Goal: Task Accomplishment & Management: Manage account settings

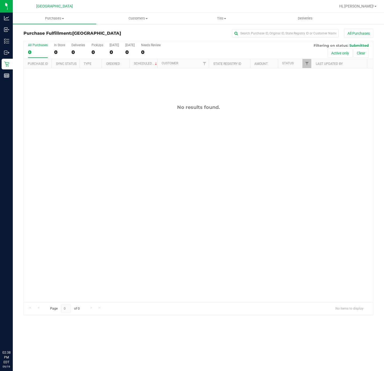
click at [130, 134] on div "No results found." at bounding box center [198, 203] width 349 height 270
drag, startPoint x: 201, startPoint y: 232, endPoint x: 201, endPoint y: 218, distance: 13.6
click at [201, 230] on div "No results found." at bounding box center [198, 203] width 349 height 270
click at [106, 114] on div "No results found." at bounding box center [198, 203] width 349 height 270
click at [60, 16] on span "Purchases" at bounding box center [54, 18] width 83 height 5
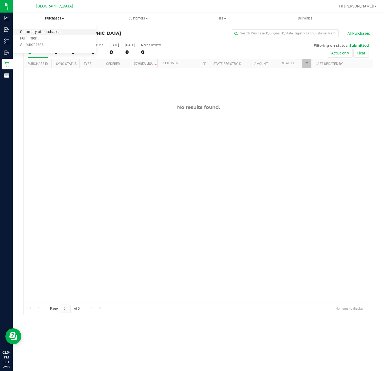
click at [51, 30] on span "Summary of purchases" at bounding box center [40, 32] width 55 height 5
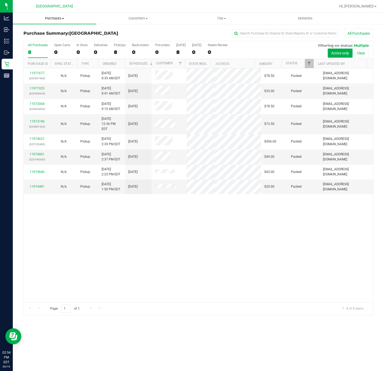
click at [55, 18] on span "Purchases" at bounding box center [54, 18] width 83 height 5
click at [46, 39] on li "Fulfillment" at bounding box center [54, 38] width 83 height 6
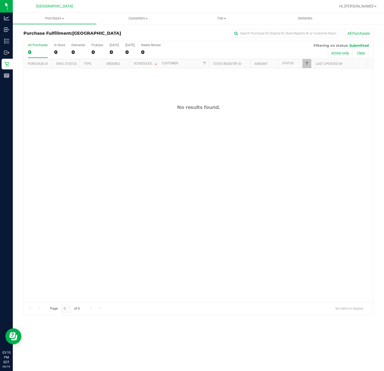
drag, startPoint x: 68, startPoint y: 140, endPoint x: 67, endPoint y: 112, distance: 28.0
click at [68, 140] on div "No results found." at bounding box center [198, 203] width 349 height 270
click at [123, 146] on div "No results found." at bounding box center [198, 203] width 349 height 270
click at [122, 145] on div "No results found." at bounding box center [198, 203] width 349 height 270
drag, startPoint x: 140, startPoint y: 116, endPoint x: 140, endPoint y: 105, distance: 11.2
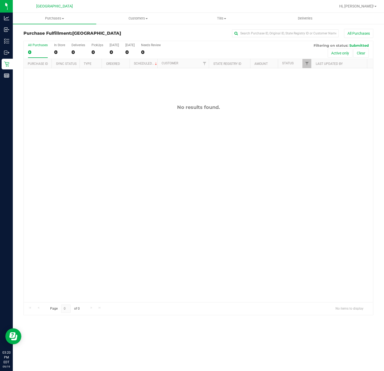
click at [140, 117] on div "No results found." at bounding box center [198, 203] width 349 height 270
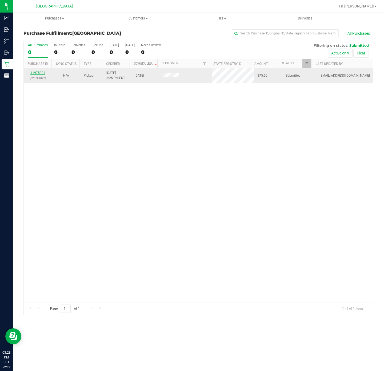
click at [38, 73] on link "11975304" at bounding box center [37, 73] width 15 height 4
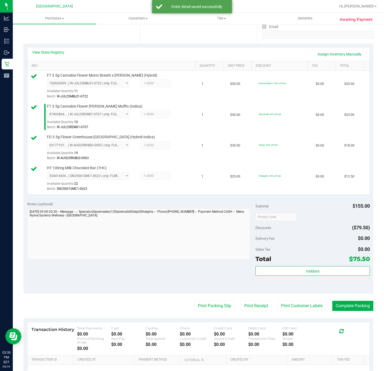
scroll to position [160, 0]
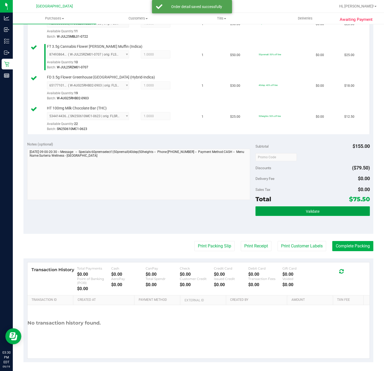
click at [332, 209] on button "Validate" at bounding box center [313, 211] width 114 height 10
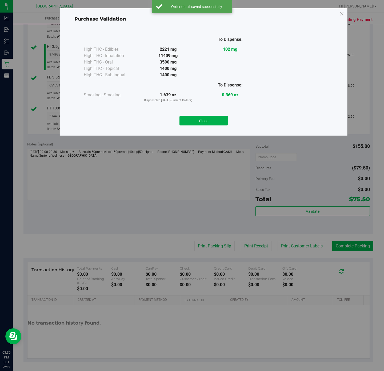
click at [207, 126] on div "Close" at bounding box center [203, 119] width 251 height 22
click at [207, 120] on button "Close" at bounding box center [203, 121] width 49 height 10
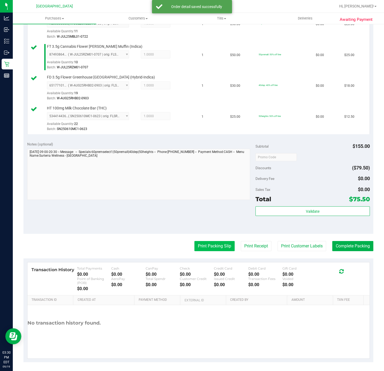
click at [223, 249] on button "Print Packing Slip" at bounding box center [214, 246] width 40 height 10
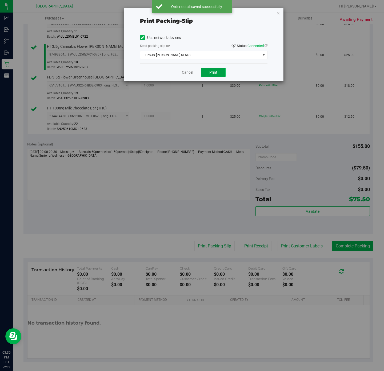
click at [210, 76] on button "Print" at bounding box center [213, 72] width 25 height 9
click at [183, 73] on link "Cancel" at bounding box center [187, 73] width 11 height 6
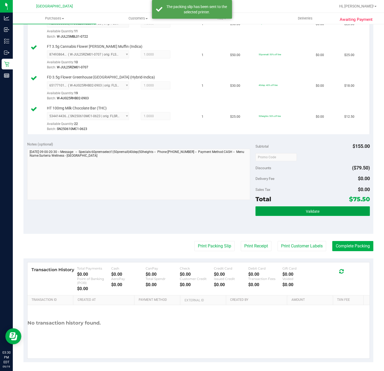
click at [295, 210] on button "Validate" at bounding box center [313, 211] width 114 height 10
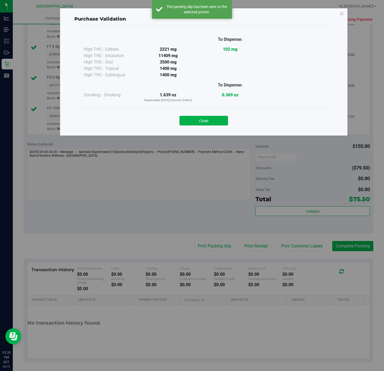
click at [206, 117] on button "Close" at bounding box center [203, 121] width 49 height 10
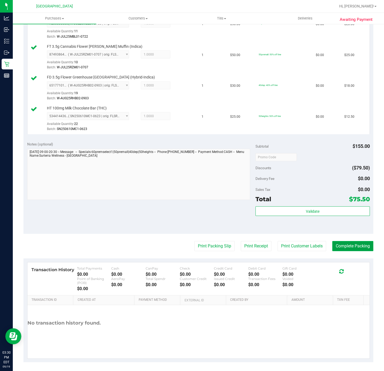
click at [354, 245] on button "Complete Packing" at bounding box center [352, 246] width 41 height 10
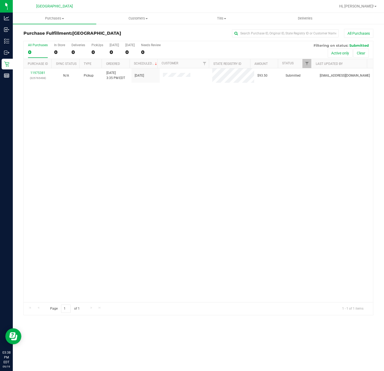
click at [184, 171] on div "11975381 (325765498) N/A Pickup 9/19/2025 3:35 PM EDT 9/19/2025 $93.50 Submitte…" at bounding box center [198, 185] width 349 height 234
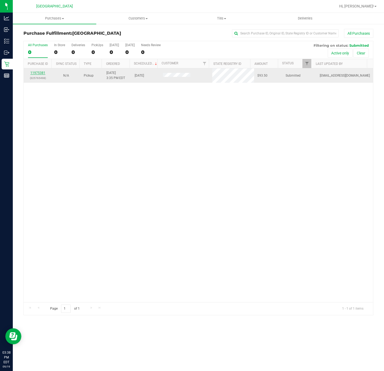
click at [38, 74] on link "11975381" at bounding box center [37, 73] width 15 height 4
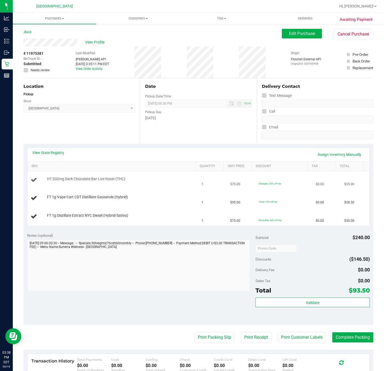
click at [60, 176] on td "HT 200mg Dark Chocolate Bar Live Rosin (THC)" at bounding box center [112, 180] width 171 height 18
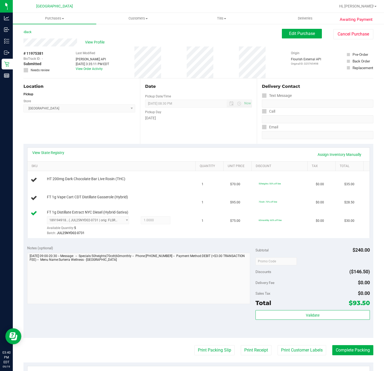
drag, startPoint x: 281, startPoint y: 183, endPoint x: 362, endPoint y: 112, distance: 107.7
click at [283, 181] on td "50heights: 50% off line" at bounding box center [284, 180] width 57 height 18
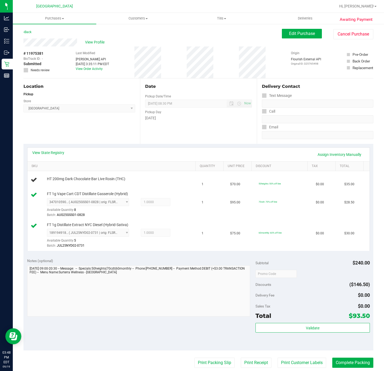
click at [89, 136] on div "Location Pickup Store Deerfield Beach WC Select Store Bonita Springs WC Boynton…" at bounding box center [81, 110] width 117 height 65
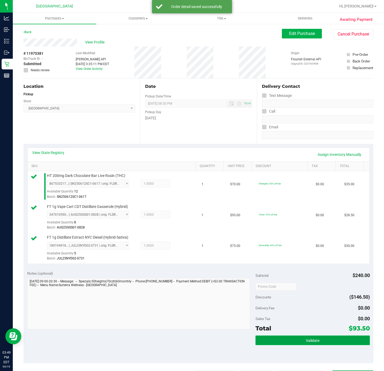
click at [330, 338] on button "Validate" at bounding box center [313, 340] width 114 height 10
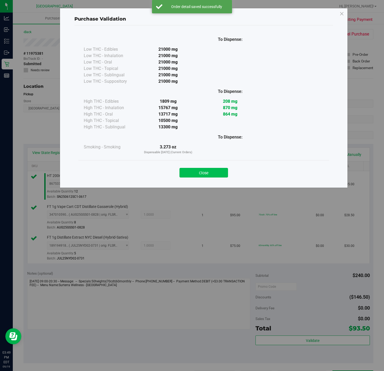
click at [199, 171] on button "Close" at bounding box center [203, 173] width 49 height 10
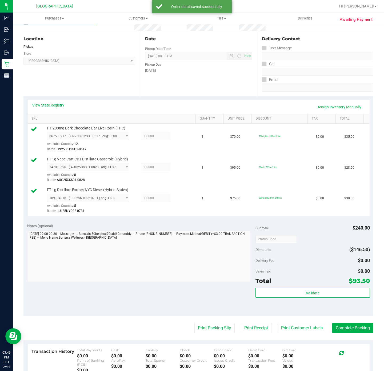
scroll to position [134, 0]
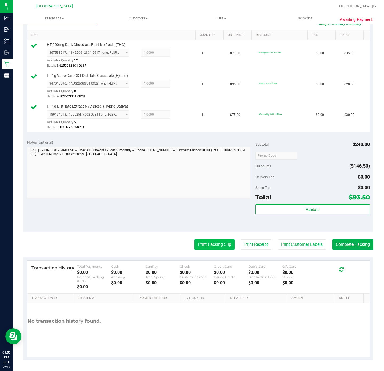
click at [214, 243] on button "Print Packing Slip" at bounding box center [214, 244] width 40 height 10
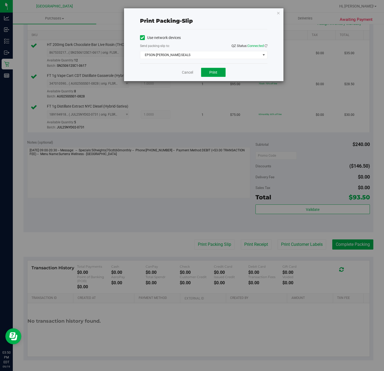
click at [213, 70] on button "Print" at bounding box center [213, 72] width 25 height 9
click at [185, 75] on link "Cancel" at bounding box center [187, 73] width 11 height 6
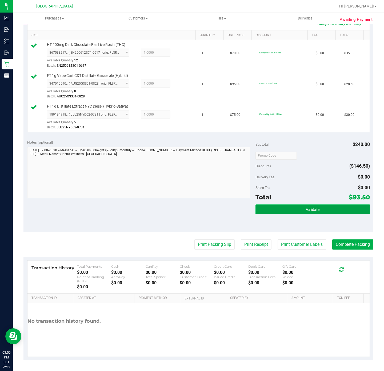
click at [305, 204] on button "Validate" at bounding box center [313, 209] width 114 height 10
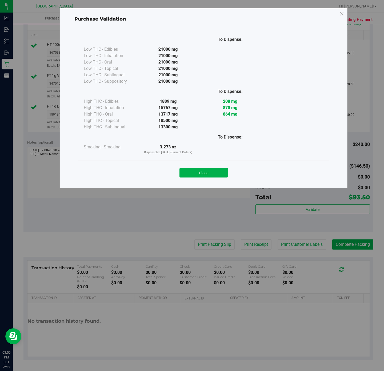
click at [210, 181] on div "Close" at bounding box center [203, 171] width 251 height 22
click at [211, 179] on div "Close" at bounding box center [203, 171] width 251 height 22
click at [212, 178] on div "Close" at bounding box center [203, 171] width 251 height 22
click at [213, 176] on button "Close" at bounding box center [203, 173] width 49 height 10
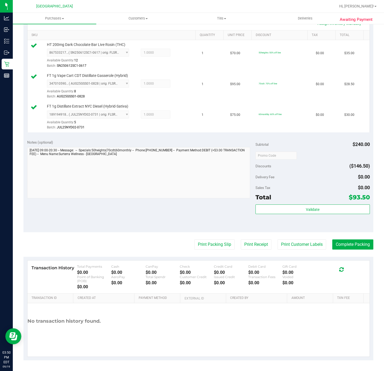
drag, startPoint x: 214, startPoint y: 243, endPoint x: 380, endPoint y: 252, distance: 166.4
click at [380, 252] on div "Purchases Summary of purchases Fulfillment All purchases Customers All customer…" at bounding box center [198, 192] width 371 height 358
drag, startPoint x: 360, startPoint y: 241, endPoint x: 358, endPoint y: 239, distance: 2.8
click at [360, 241] on button "Complete Packing" at bounding box center [352, 244] width 41 height 10
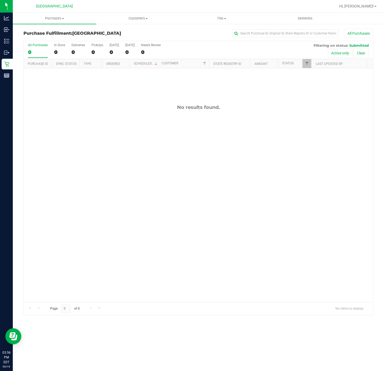
click at [63, 209] on div "No results found." at bounding box center [198, 203] width 349 height 270
click at [192, 37] on div "All Purchases" at bounding box center [256, 33] width 233 height 9
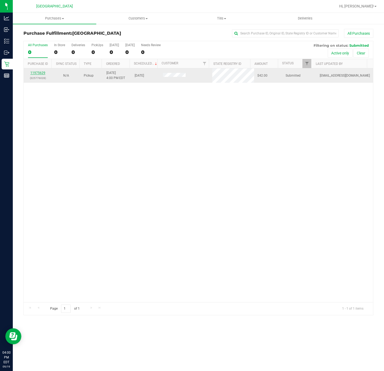
click at [36, 73] on link "11975629" at bounding box center [37, 73] width 15 height 4
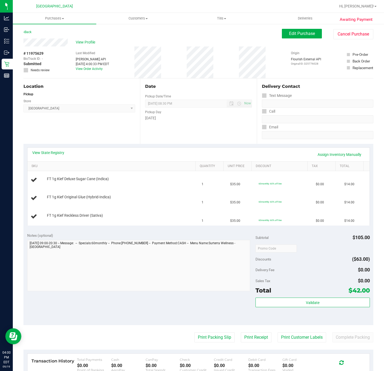
click at [95, 137] on div "Location Pickup Store Deerfield Beach WC Select Store Bonita Springs WC Boynton…" at bounding box center [81, 110] width 117 height 65
click at [58, 150] on link "View State Registry" at bounding box center [48, 152] width 32 height 5
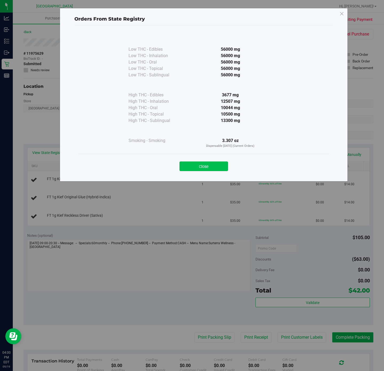
click at [199, 167] on button "Close" at bounding box center [203, 166] width 49 height 10
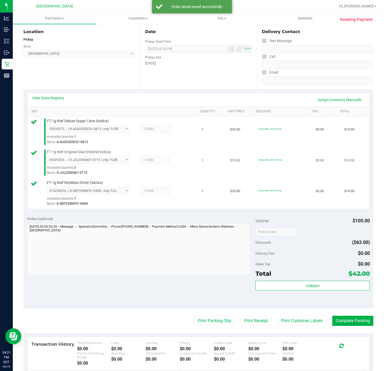
scroll to position [134, 0]
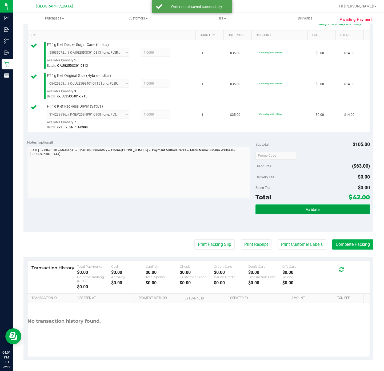
click at [292, 210] on button "Validate" at bounding box center [313, 209] width 114 height 10
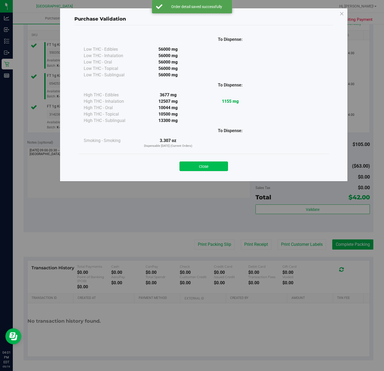
click at [217, 170] on button "Close" at bounding box center [203, 166] width 49 height 10
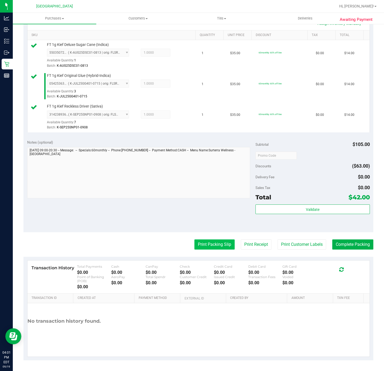
click at [211, 243] on button "Print Packing Slip" at bounding box center [214, 244] width 40 height 10
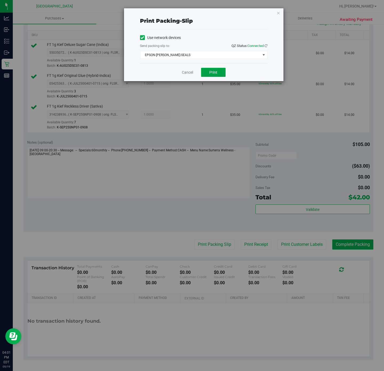
click at [213, 68] on button "Print" at bounding box center [213, 72] width 25 height 9
click at [278, 12] on icon "button" at bounding box center [279, 13] width 4 height 6
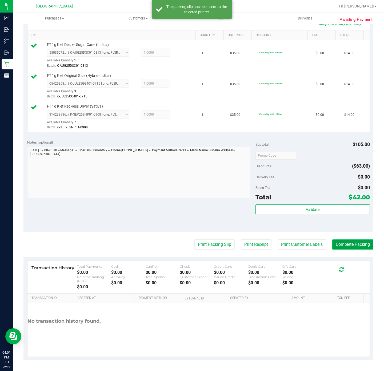
click at [339, 247] on button "Complete Packing" at bounding box center [352, 244] width 41 height 10
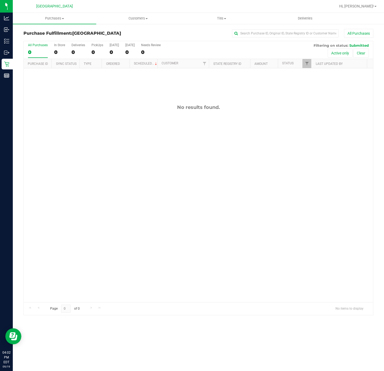
click at [113, 170] on div "No results found." at bounding box center [198, 203] width 349 height 270
click at [98, 195] on div "No results found." at bounding box center [198, 203] width 349 height 270
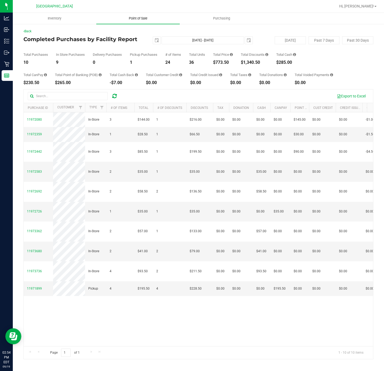
click at [143, 19] on span "Point of Sale" at bounding box center [138, 18] width 33 height 5
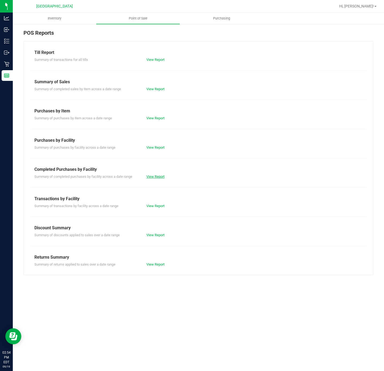
click at [152, 177] on link "View Report" at bounding box center [155, 176] width 18 height 4
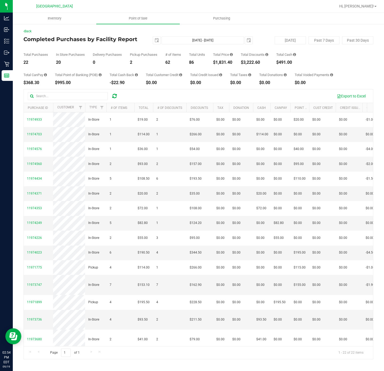
click at [225, 61] on div "$1,831.40" at bounding box center [223, 62] width 20 height 4
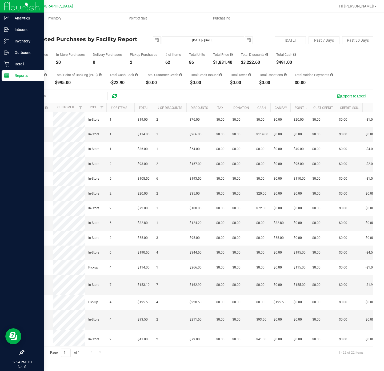
copy div "1,831.40"
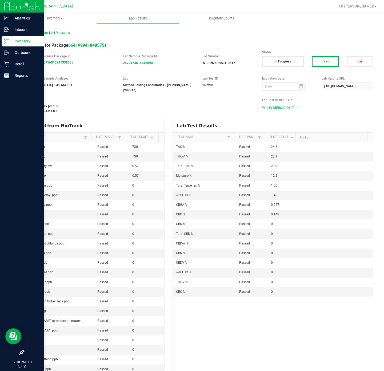
click at [11, 41] on p "Inventory" at bounding box center [25, 41] width 32 height 6
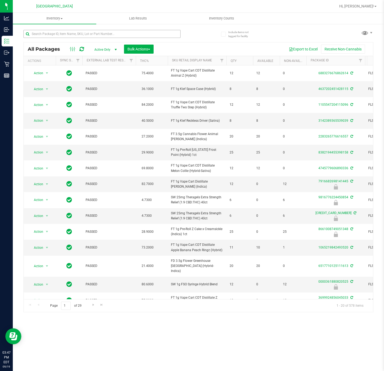
drag, startPoint x: 0, startPoint y: 0, endPoint x: 86, endPoint y: 31, distance: 91.2
click at [86, 30] on div at bounding box center [110, 33] width 175 height 17
click at [86, 35] on input "text" at bounding box center [101, 34] width 157 height 8
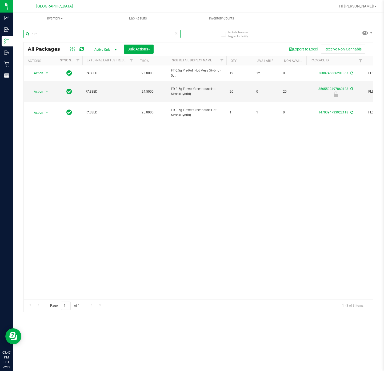
click at [123, 31] on input "htm" at bounding box center [101, 34] width 157 height 8
type input "htm"
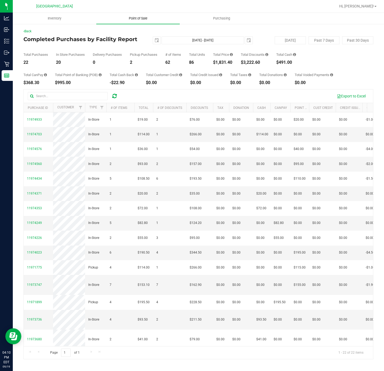
click at [135, 19] on span "Point of Sale" at bounding box center [138, 18] width 33 height 5
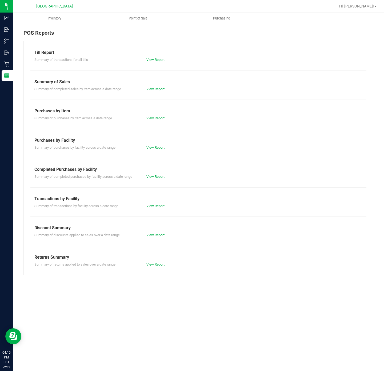
click at [158, 176] on link "View Report" at bounding box center [155, 176] width 18 height 4
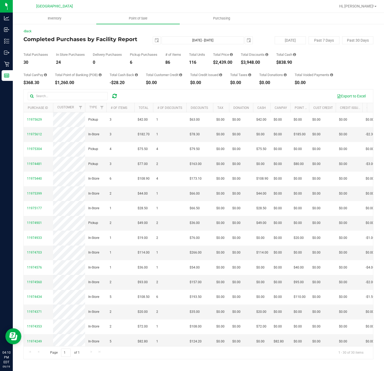
click at [221, 59] on div "Total Price $2,439.00" at bounding box center [223, 59] width 20 height 12
click at [219, 62] on div "$2,439.00" at bounding box center [223, 62] width 20 height 4
copy div "2,439.00"
click at [138, 21] on uib-tab-heading "Point of Sale" at bounding box center [137, 18] width 83 height 11
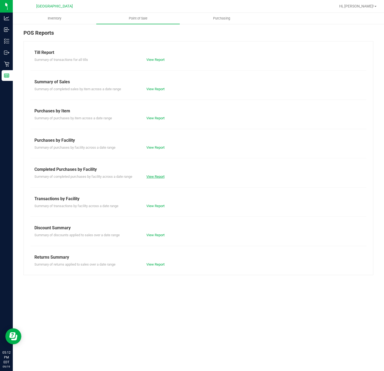
click at [159, 175] on link "View Report" at bounding box center [155, 176] width 18 height 4
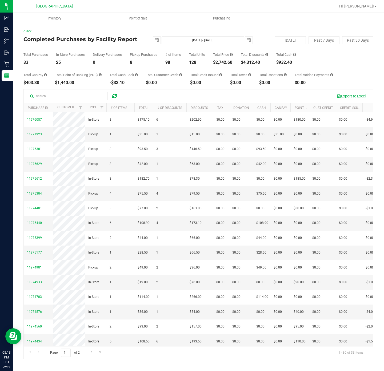
click at [225, 62] on div "$2,742.60" at bounding box center [223, 62] width 20 height 4
copy div "2,742.60"
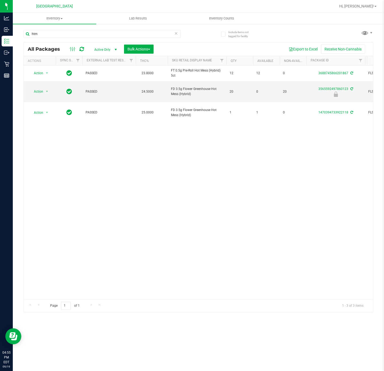
click at [142, 178] on div "Action Action Adjust qty Create package Edit attributes Global inventory Locate…" at bounding box center [198, 182] width 349 height 234
click at [158, 141] on div "Action Action Adjust qty Create package Edit attributes Global inventory Locate…" at bounding box center [198, 182] width 349 height 234
click at [178, 246] on div "Action Action Adjust qty Create package Edit attributes Global inventory Locate…" at bounding box center [198, 182] width 349 height 234
click at [125, 160] on div "Action Action Adjust qty Create package Edit attributes Global inventory Locate…" at bounding box center [198, 182] width 349 height 234
click at [53, 33] on input "htm" at bounding box center [101, 34] width 157 height 8
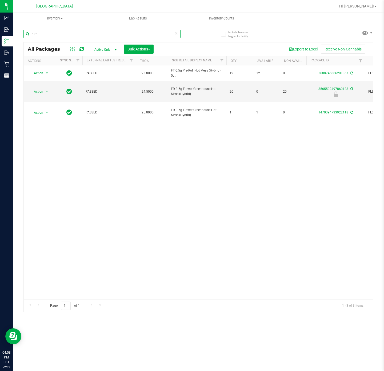
click at [53, 33] on input "htm" at bounding box center [101, 34] width 157 height 8
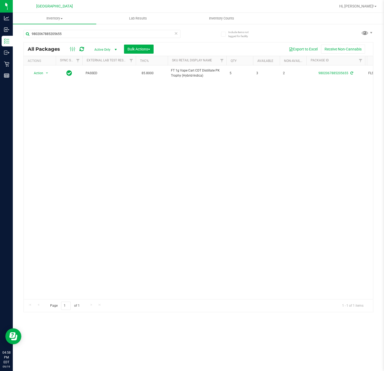
click at [73, 133] on div "Action Action Adjust qty Create package Edit attributes Global inventory Locate…" at bounding box center [198, 182] width 349 height 234
click at [65, 34] on input "9802067885205655" at bounding box center [101, 34] width 157 height 8
click at [65, 33] on input "9802067885205655" at bounding box center [101, 34] width 157 height 8
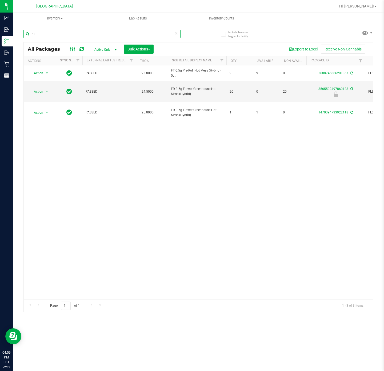
type input "h"
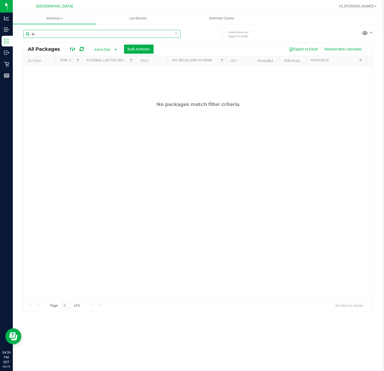
type input "p"
type input "creep"
click at [174, 34] on input "creep" at bounding box center [101, 34] width 157 height 8
click at [175, 32] on icon at bounding box center [176, 33] width 4 height 6
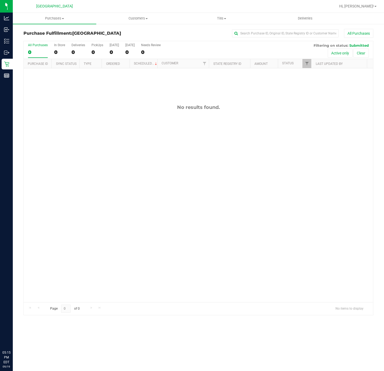
click at [131, 199] on div "No results found." at bounding box center [198, 203] width 349 height 270
